Goal: Task Accomplishment & Management: Complete application form

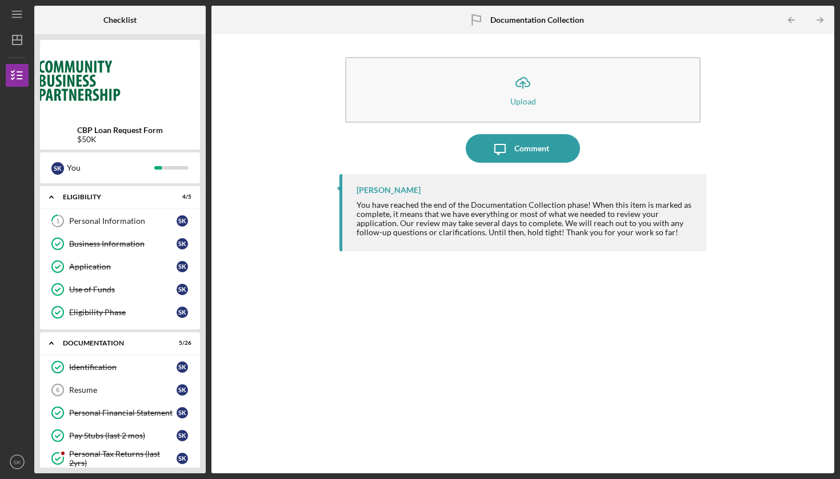
scroll to position [551, 0]
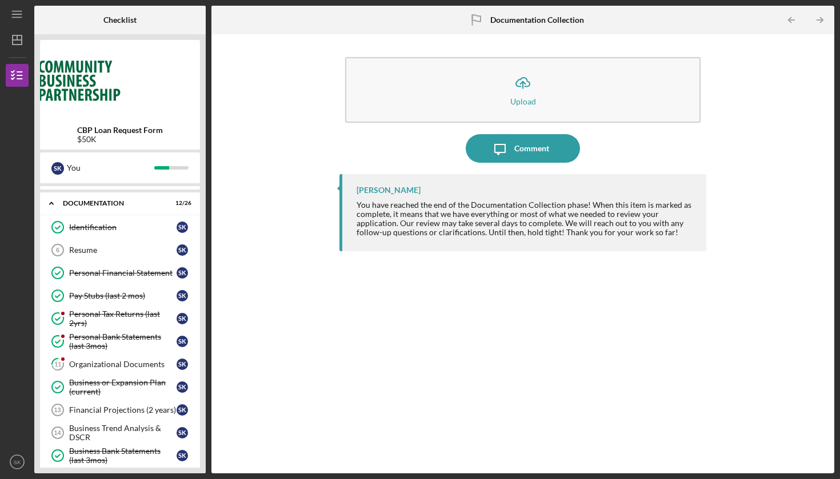
scroll to position [166, 0]
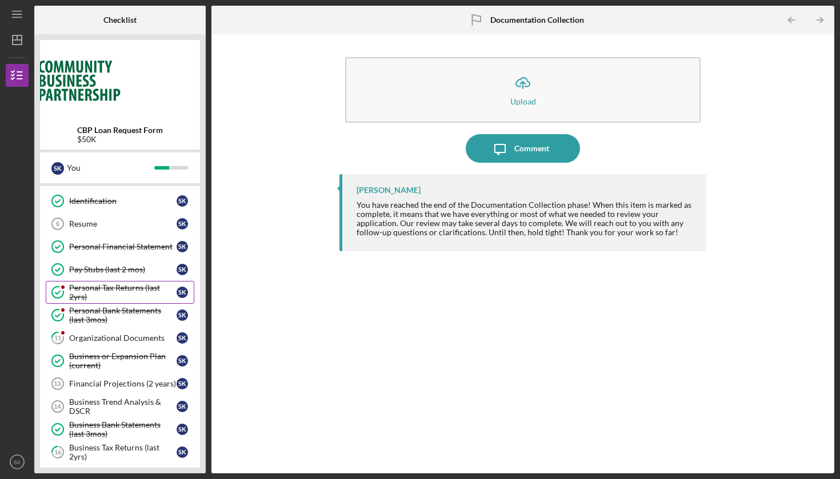
click at [95, 290] on div "Personal Tax Returns (last 2yrs)" at bounding box center [122, 292] width 107 height 18
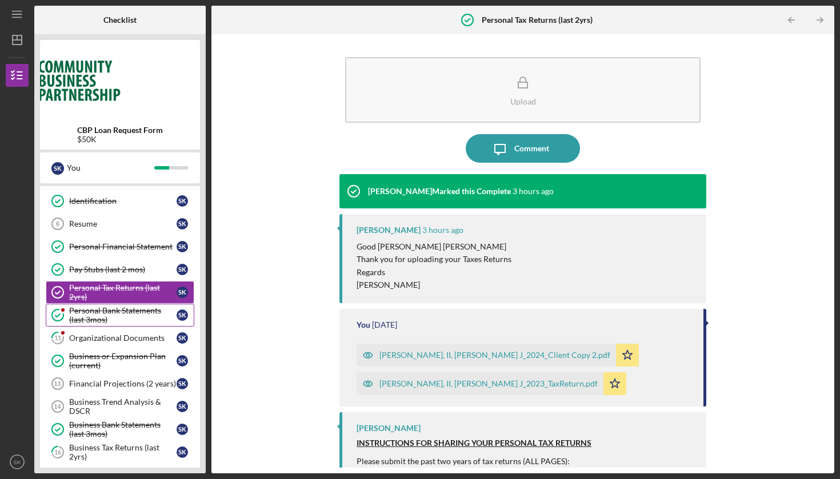
click at [129, 313] on div "Personal Bank Statements (last 3mos)" at bounding box center [122, 315] width 107 height 18
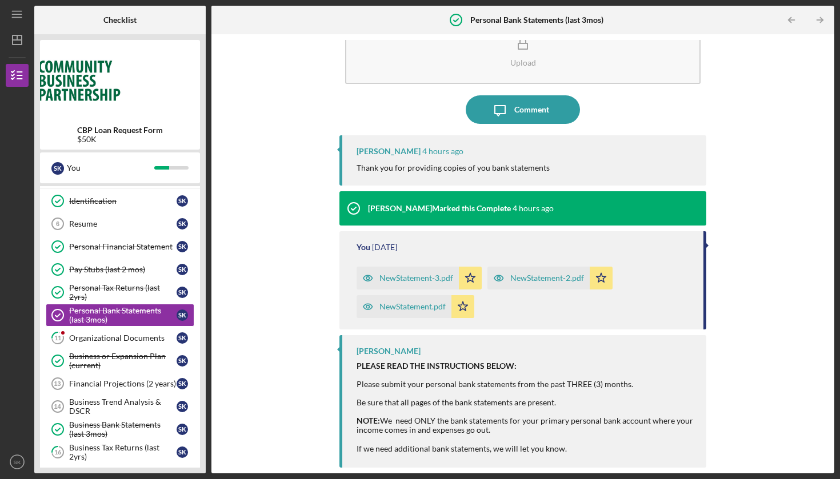
scroll to position [38, 0]
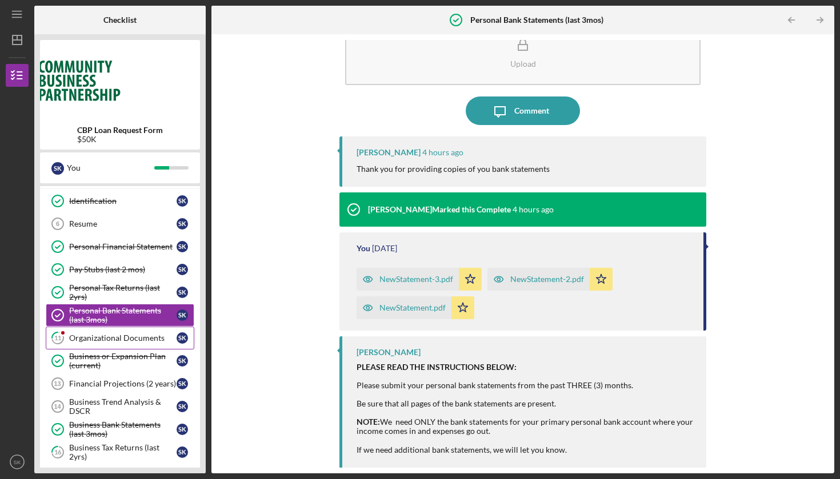
click at [102, 342] on div "Organizational Documents" at bounding box center [122, 338] width 107 height 9
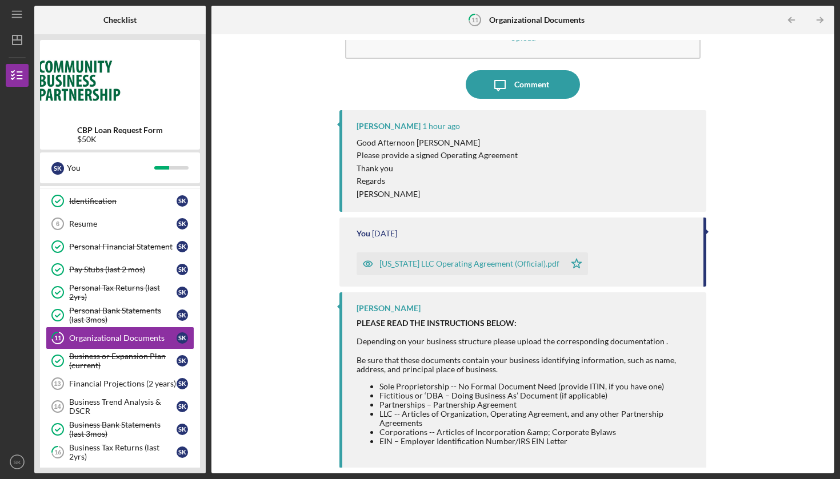
scroll to position [63, 0]
click at [425, 263] on div "Virginia LLC Operating Agreement (Official).pdf" at bounding box center [469, 264] width 180 height 9
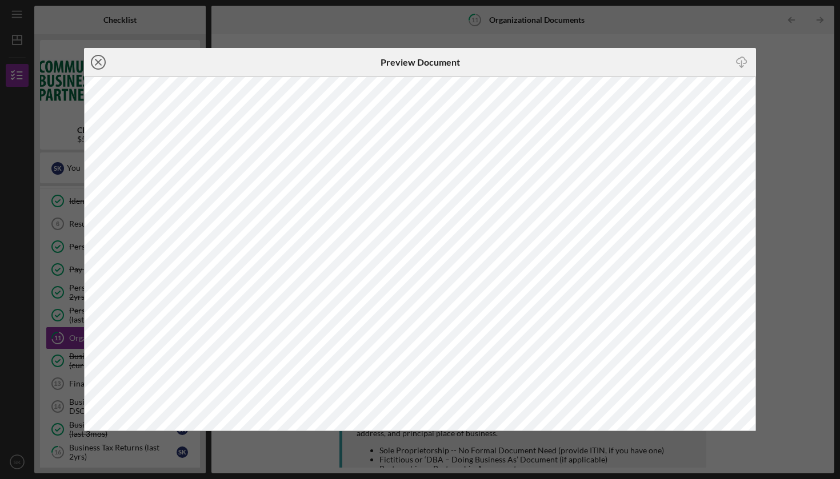
click at [96, 63] on icon "Icon/Close" at bounding box center [98, 62] width 29 height 29
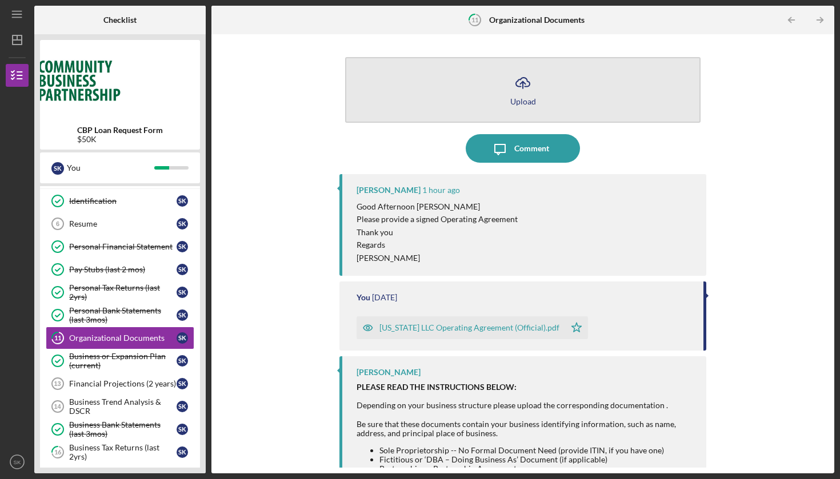
click at [528, 97] on div "Upload" at bounding box center [523, 101] width 26 height 9
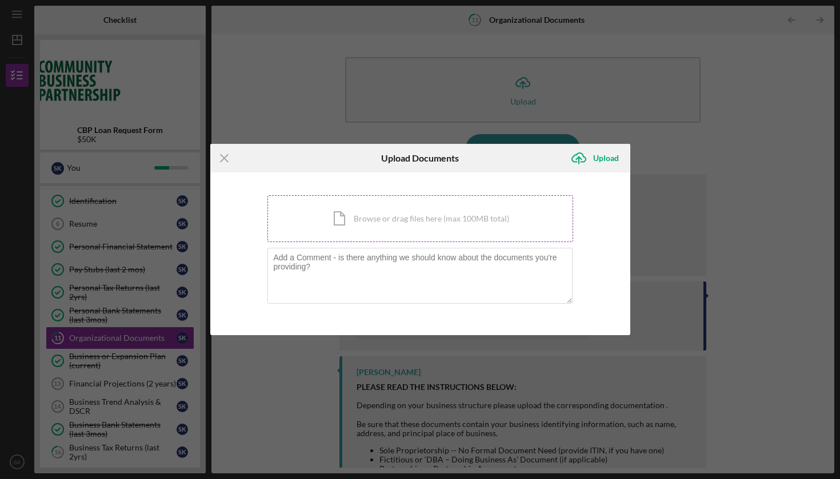
click at [360, 222] on div "Icon/Document Browse or drag files here (max 100MB total) Tap to choose files o…" at bounding box center [420, 218] width 306 height 47
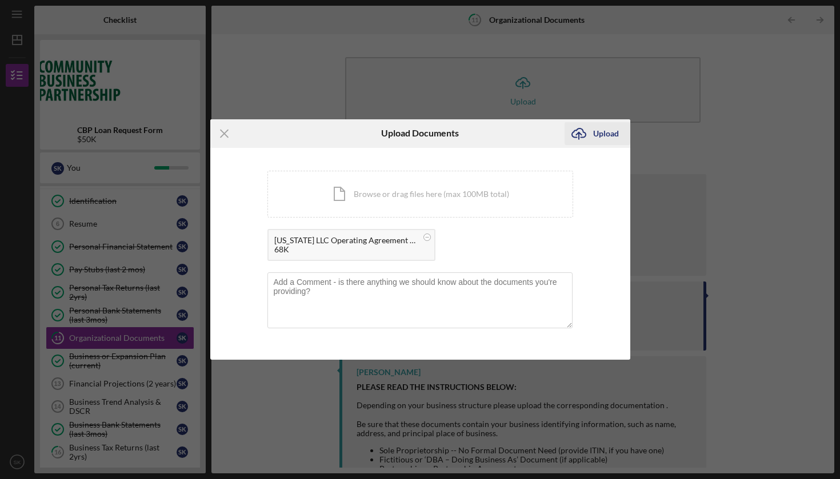
click at [605, 135] on div "Upload" at bounding box center [606, 133] width 26 height 23
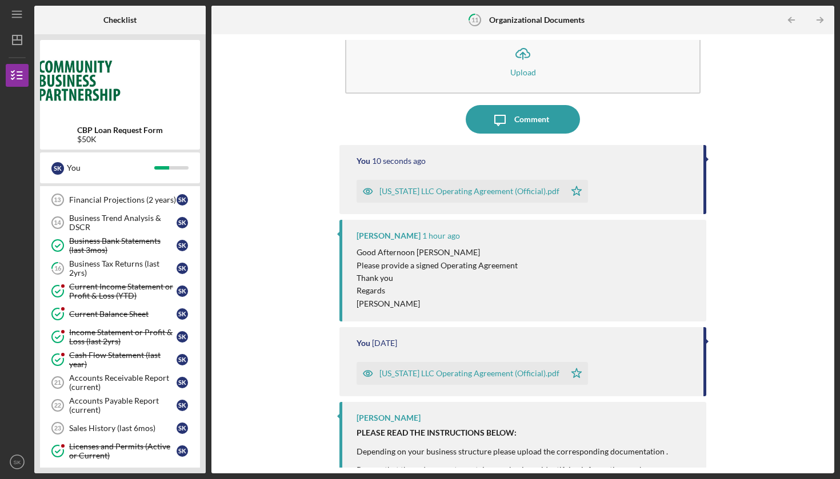
scroll to position [337, 0]
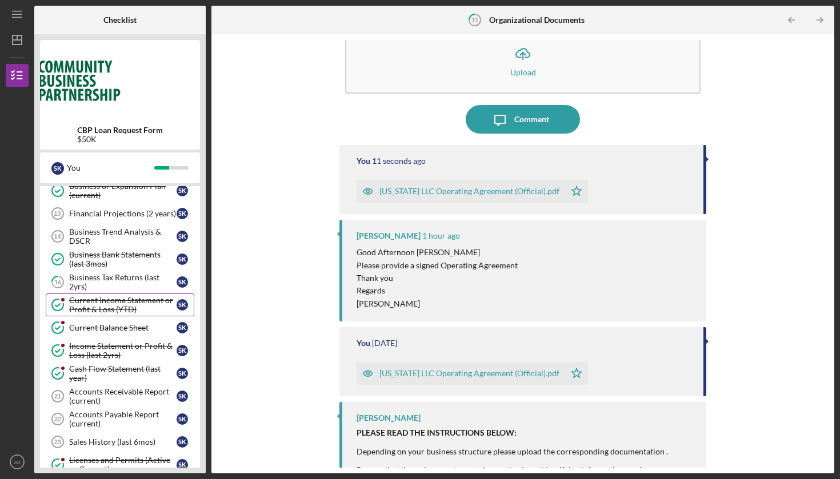
click at [115, 301] on div "Current Income Statement or Profit & Loss (YTD)" at bounding box center [122, 305] width 107 height 18
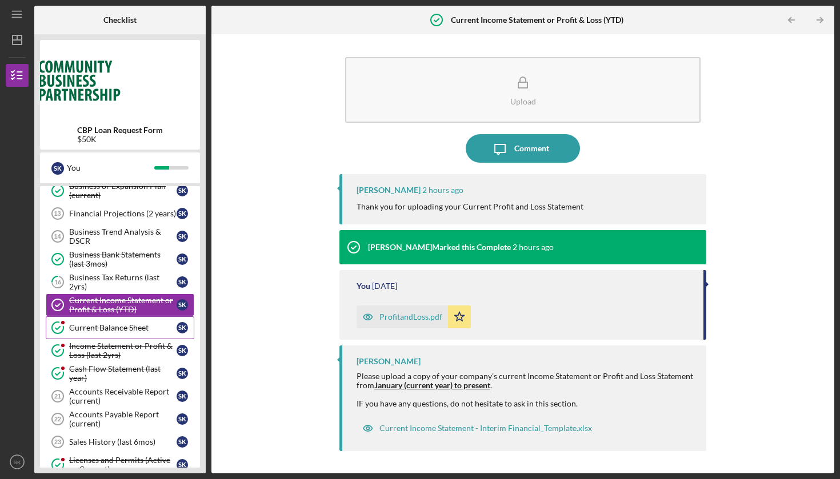
click at [115, 327] on div "Current Balance Sheet" at bounding box center [122, 327] width 107 height 9
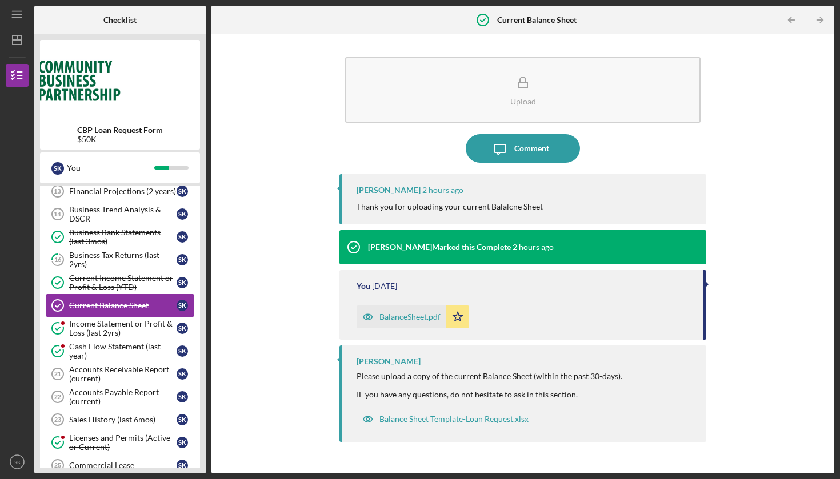
scroll to position [362, 0]
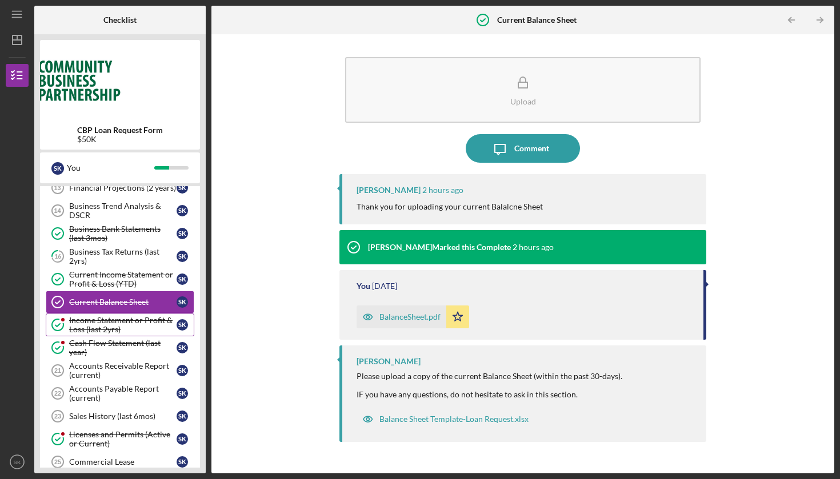
click at [115, 327] on div "Income Statement or Profit & Loss (last 2yrs)" at bounding box center [122, 325] width 107 height 18
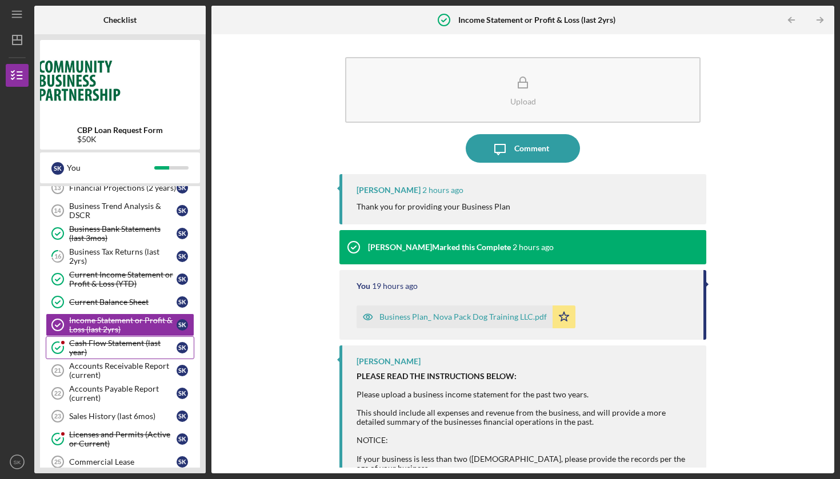
click at [111, 344] on div "Cash Flow Statement (last year)" at bounding box center [122, 348] width 107 height 18
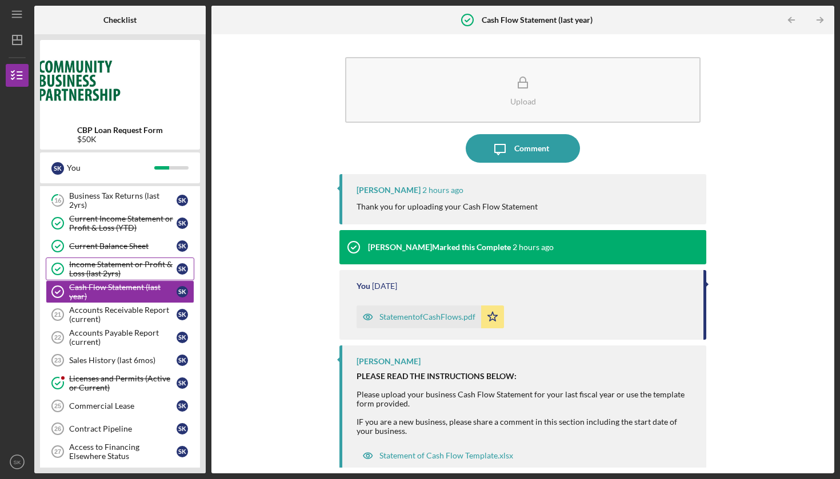
scroll to position [419, 0]
click at [110, 384] on div "Licenses and Permits (Active or Current)" at bounding box center [122, 383] width 107 height 18
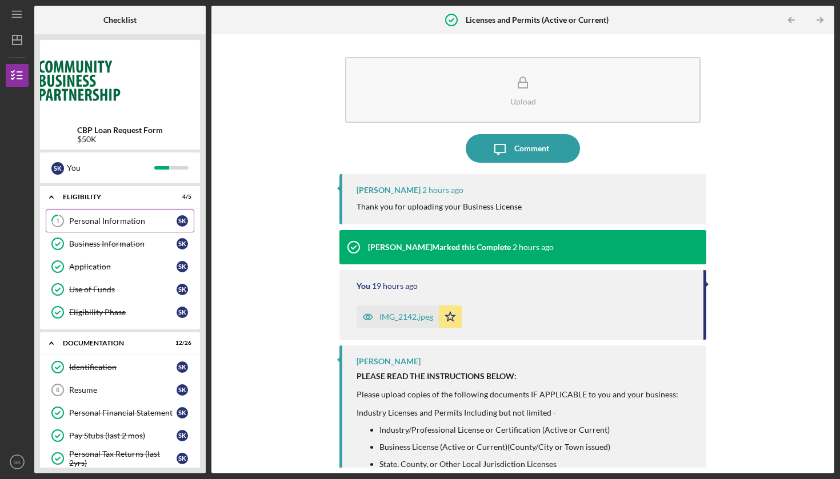
click at [119, 224] on div "Personal Information" at bounding box center [122, 221] width 107 height 9
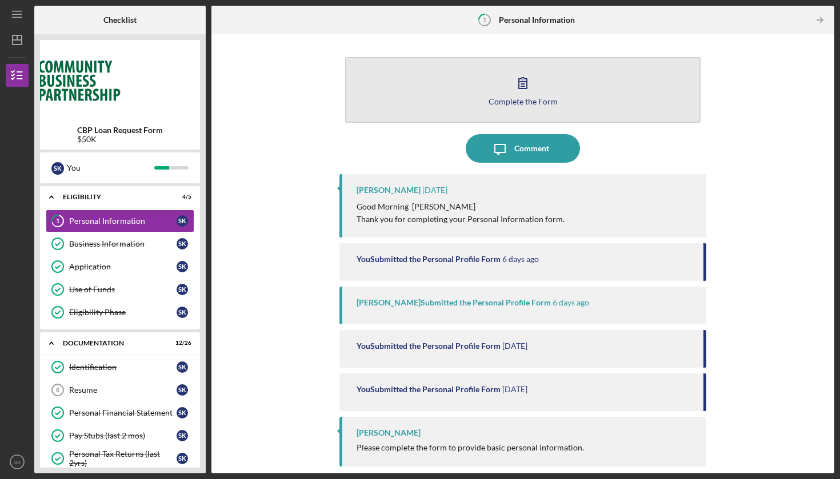
click at [507, 92] on button "Complete the Form Form" at bounding box center [522, 90] width 355 height 66
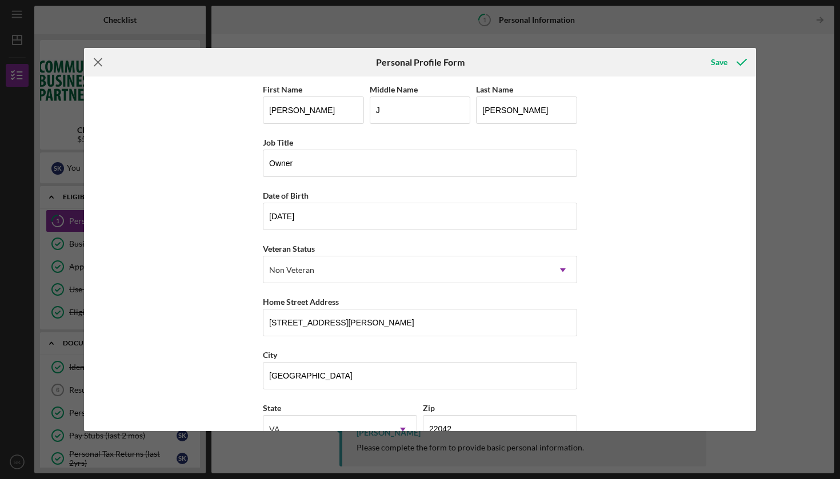
click at [100, 61] on line at bounding box center [97, 62] width 7 height 7
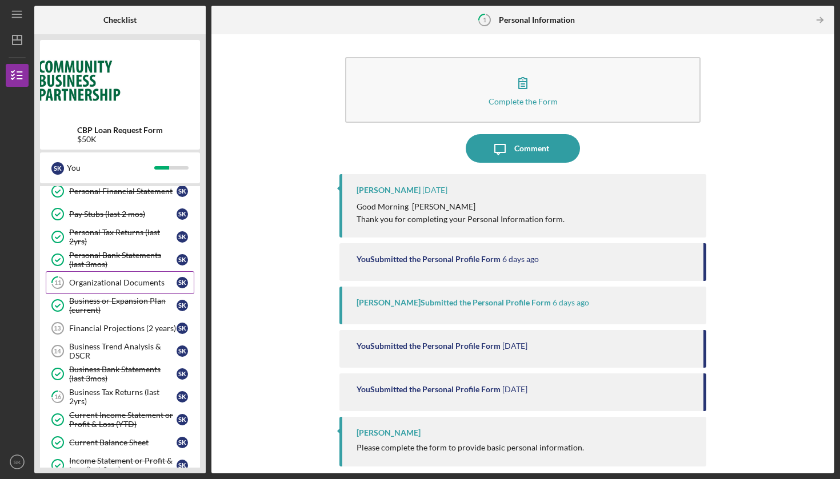
scroll to position [221, 0]
click at [131, 283] on div "Organizational Documents" at bounding box center [122, 283] width 107 height 9
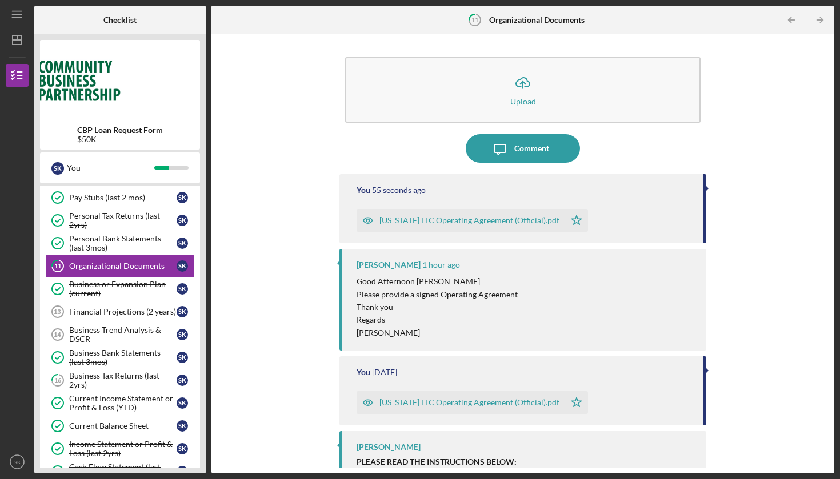
scroll to position [246, 0]
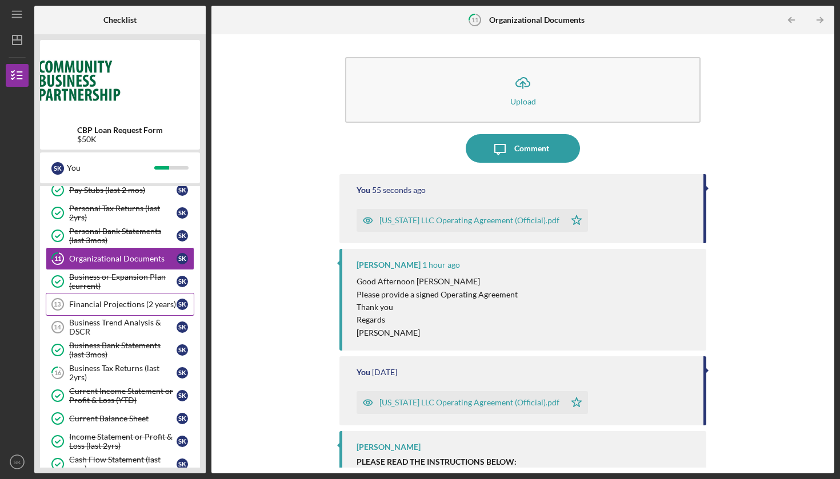
click at [123, 302] on div "Financial Projections (2 years)" at bounding box center [122, 304] width 107 height 9
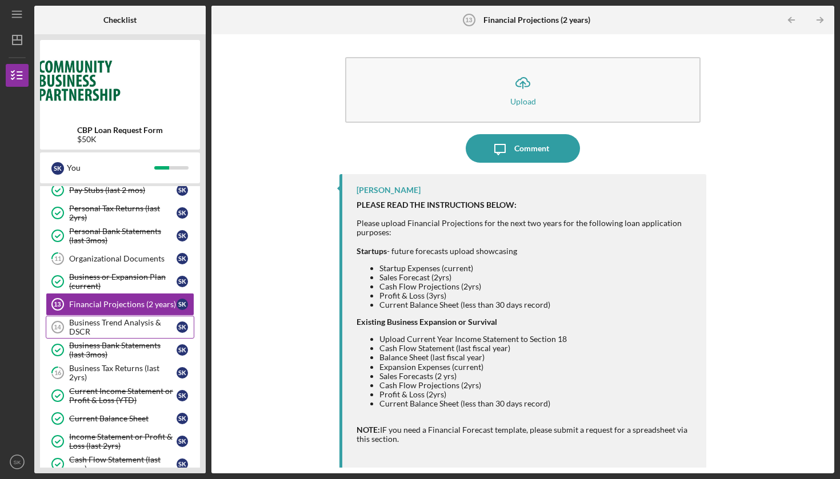
click at [121, 322] on div "Business Trend Analysis & DSCR" at bounding box center [122, 327] width 107 height 18
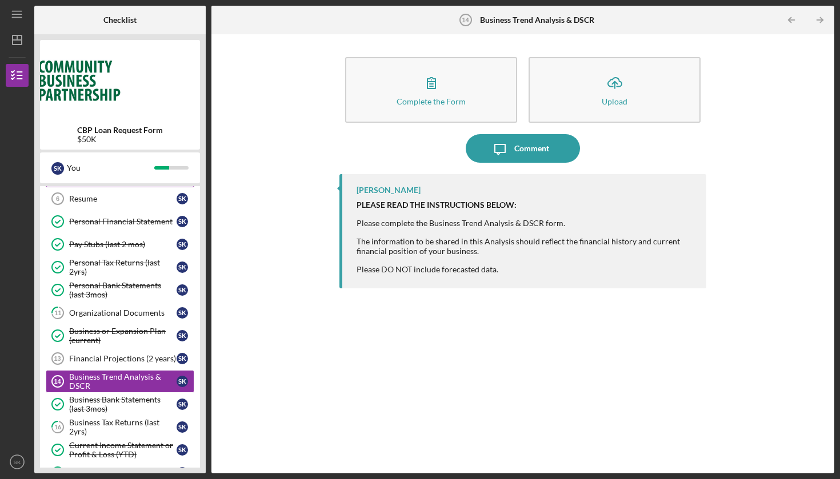
scroll to position [192, 0]
click at [121, 356] on div "Financial Projections (2 years)" at bounding box center [122, 358] width 107 height 9
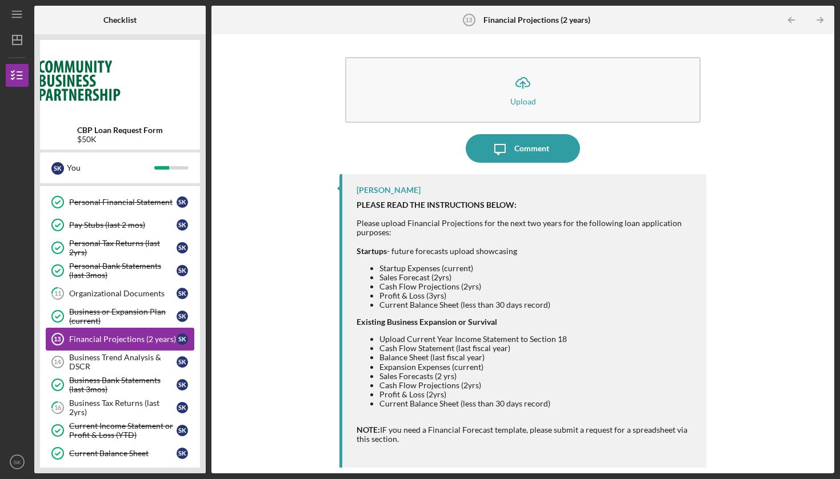
scroll to position [214, 0]
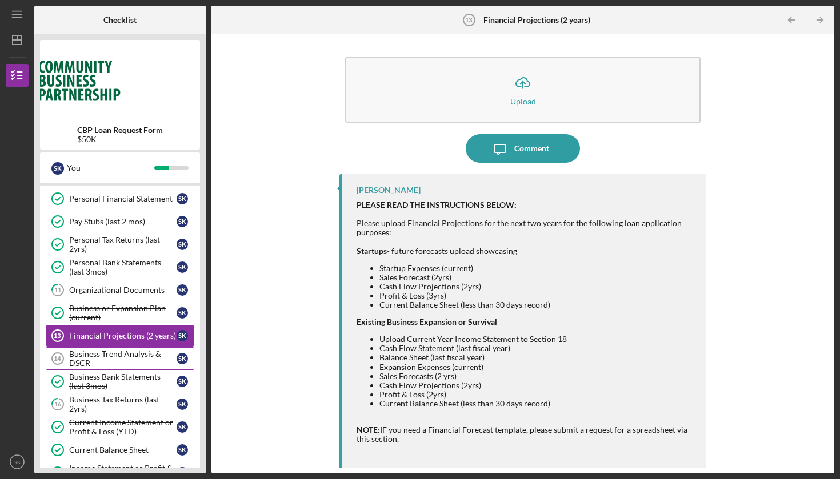
click at [121, 356] on div "Business Trend Analysis & DSCR" at bounding box center [122, 359] width 107 height 18
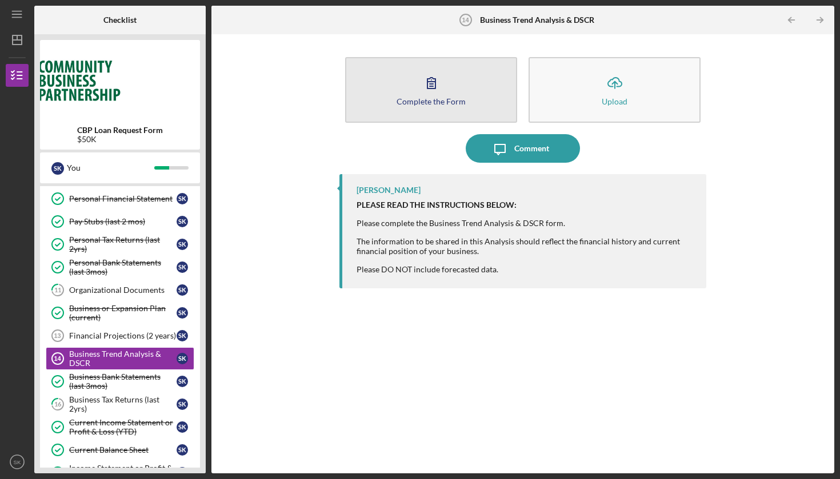
click at [418, 93] on icon "button" at bounding box center [431, 83] width 29 height 29
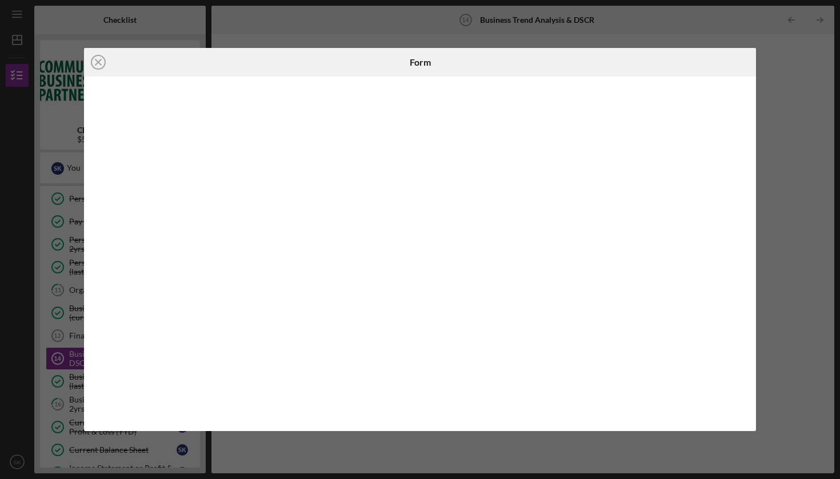
click at [97, 69] on circle at bounding box center [98, 62] width 14 height 14
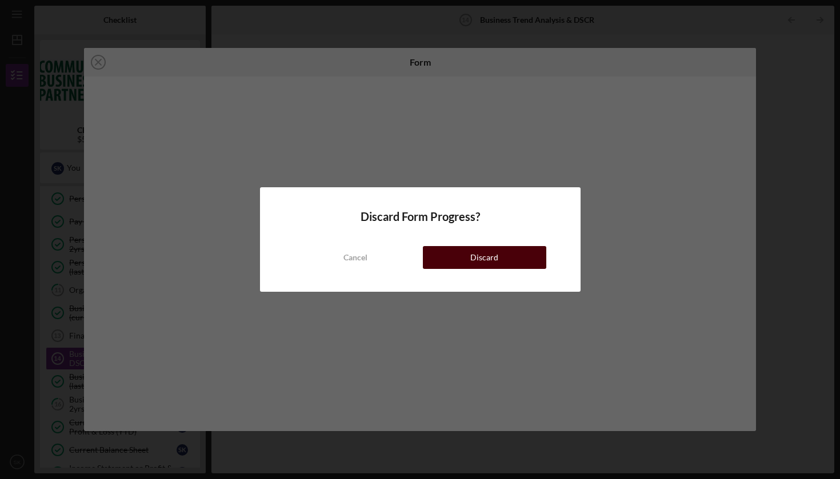
click at [500, 259] on button "Discard" at bounding box center [484, 257] width 123 height 23
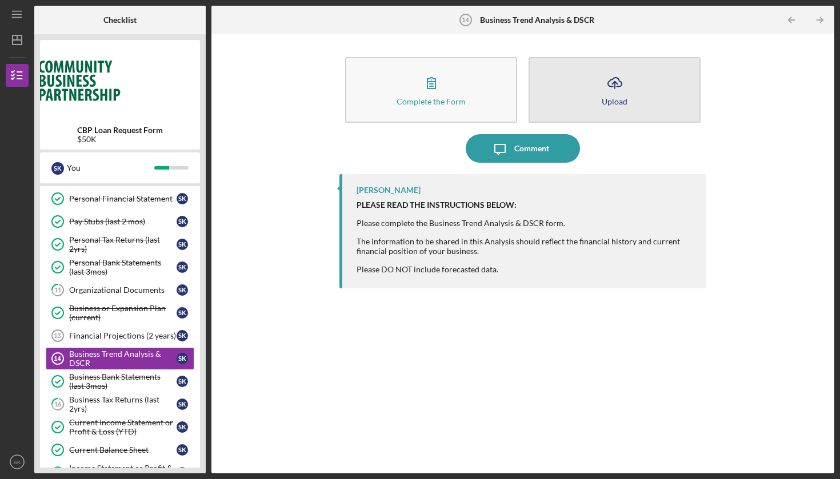
click at [625, 82] on icon "Icon/Upload" at bounding box center [615, 83] width 29 height 29
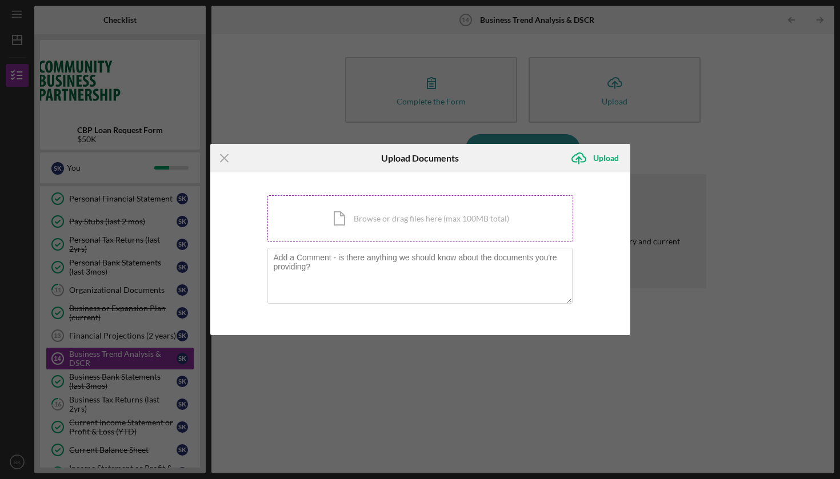
click at [430, 215] on div "Icon/Document Browse or drag files here (max 100MB total) Tap to choose files o…" at bounding box center [420, 218] width 306 height 47
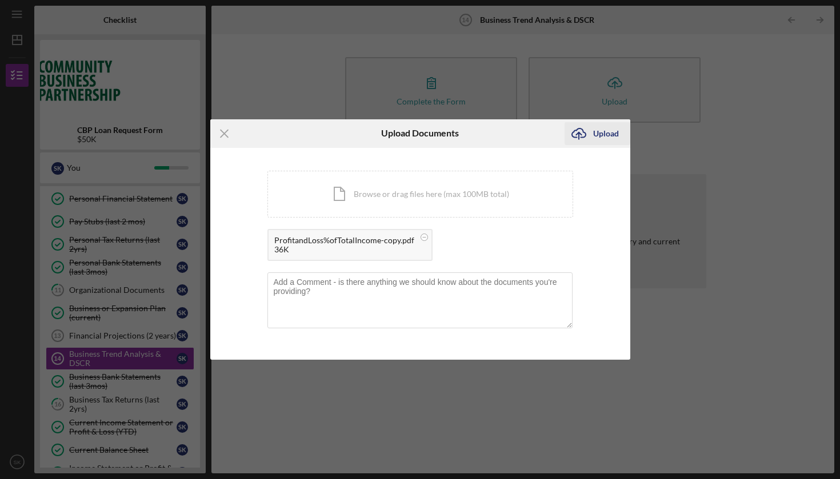
click at [606, 131] on div "Upload" at bounding box center [606, 133] width 26 height 23
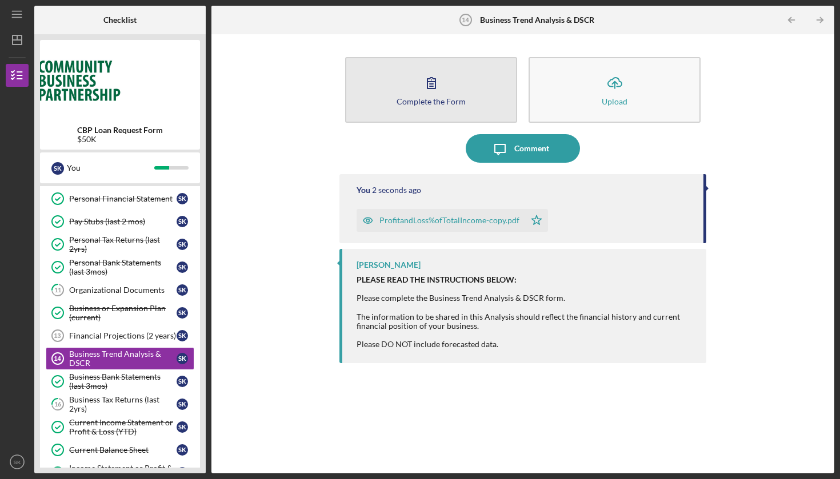
click at [429, 93] on icon "button" at bounding box center [431, 83] width 29 height 29
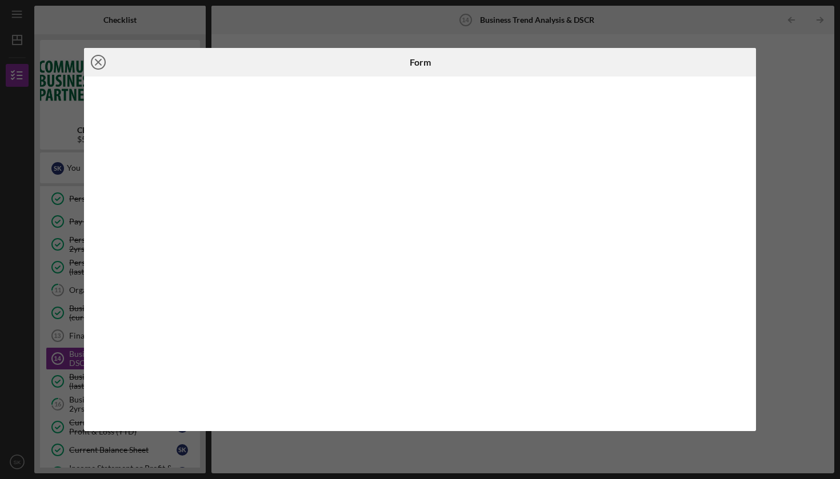
click at [101, 63] on icon "Icon/Close" at bounding box center [98, 62] width 29 height 29
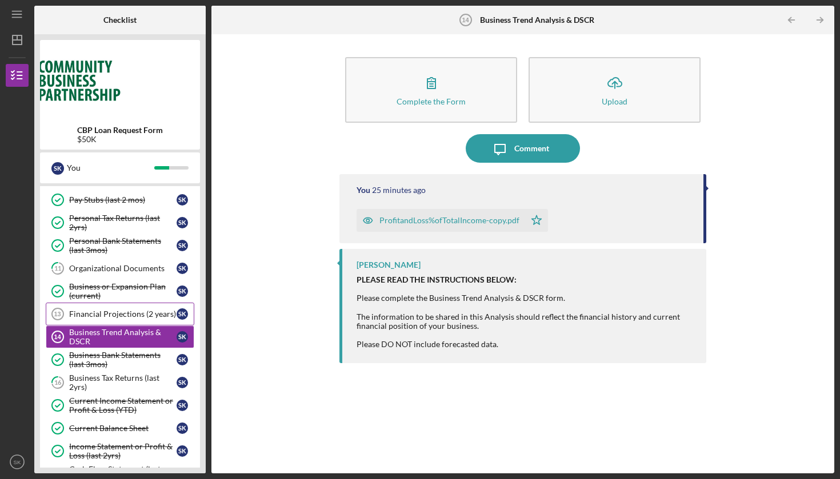
scroll to position [250, 0]
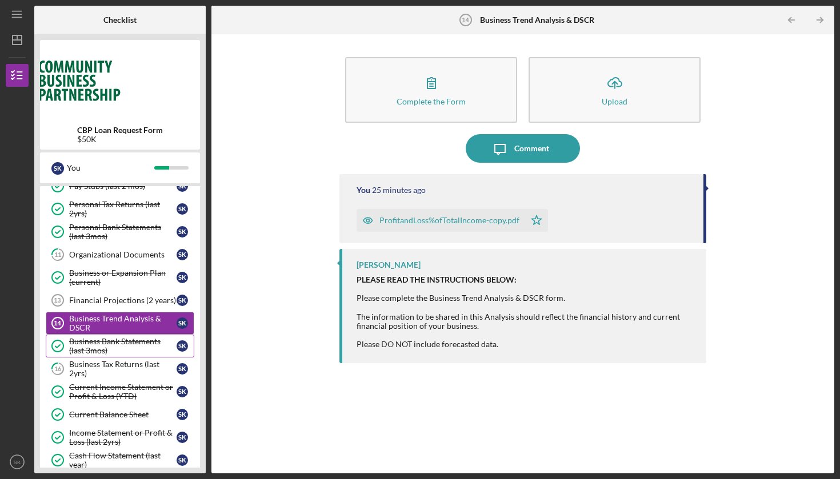
click at [115, 346] on div "Business Bank Statements (last 3mos)" at bounding box center [122, 346] width 107 height 18
